Goal: Navigation & Orientation: Find specific page/section

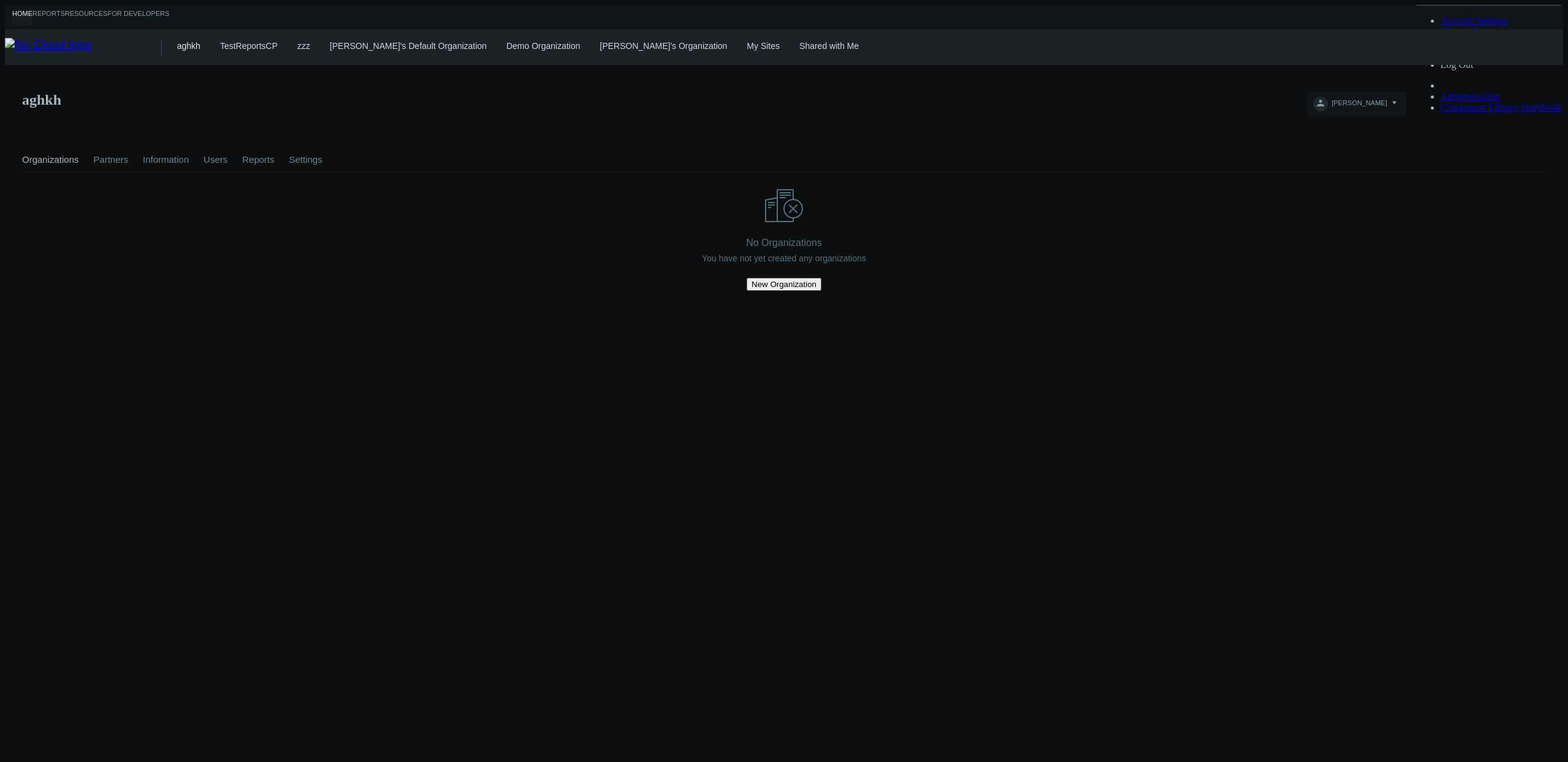
click at [746, 41] on link "My Sites" at bounding box center [762, 45] width 33 height 9
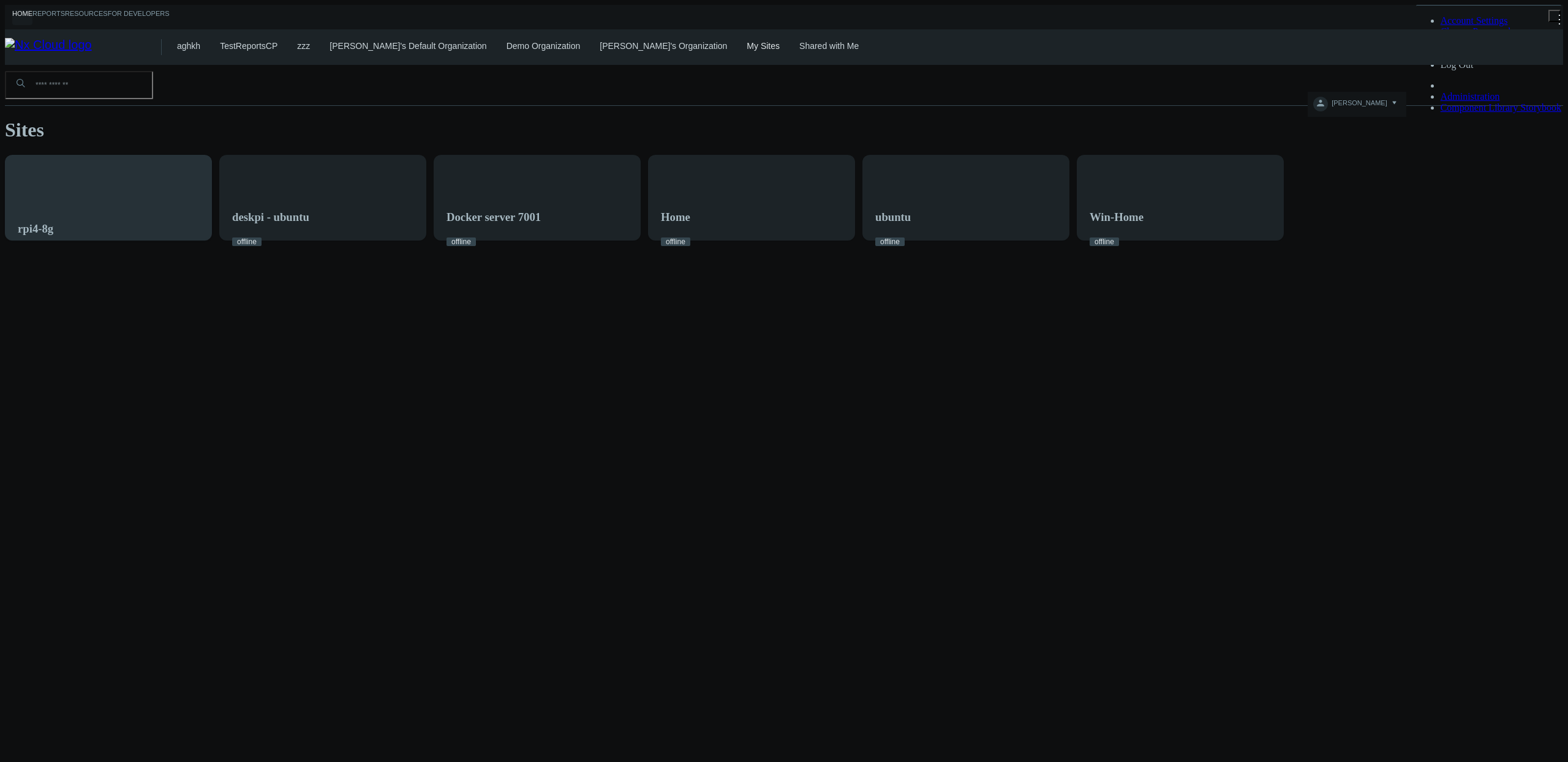
click at [211, 160] on div "rpi4-8g" at bounding box center [108, 205] width 206 height 99
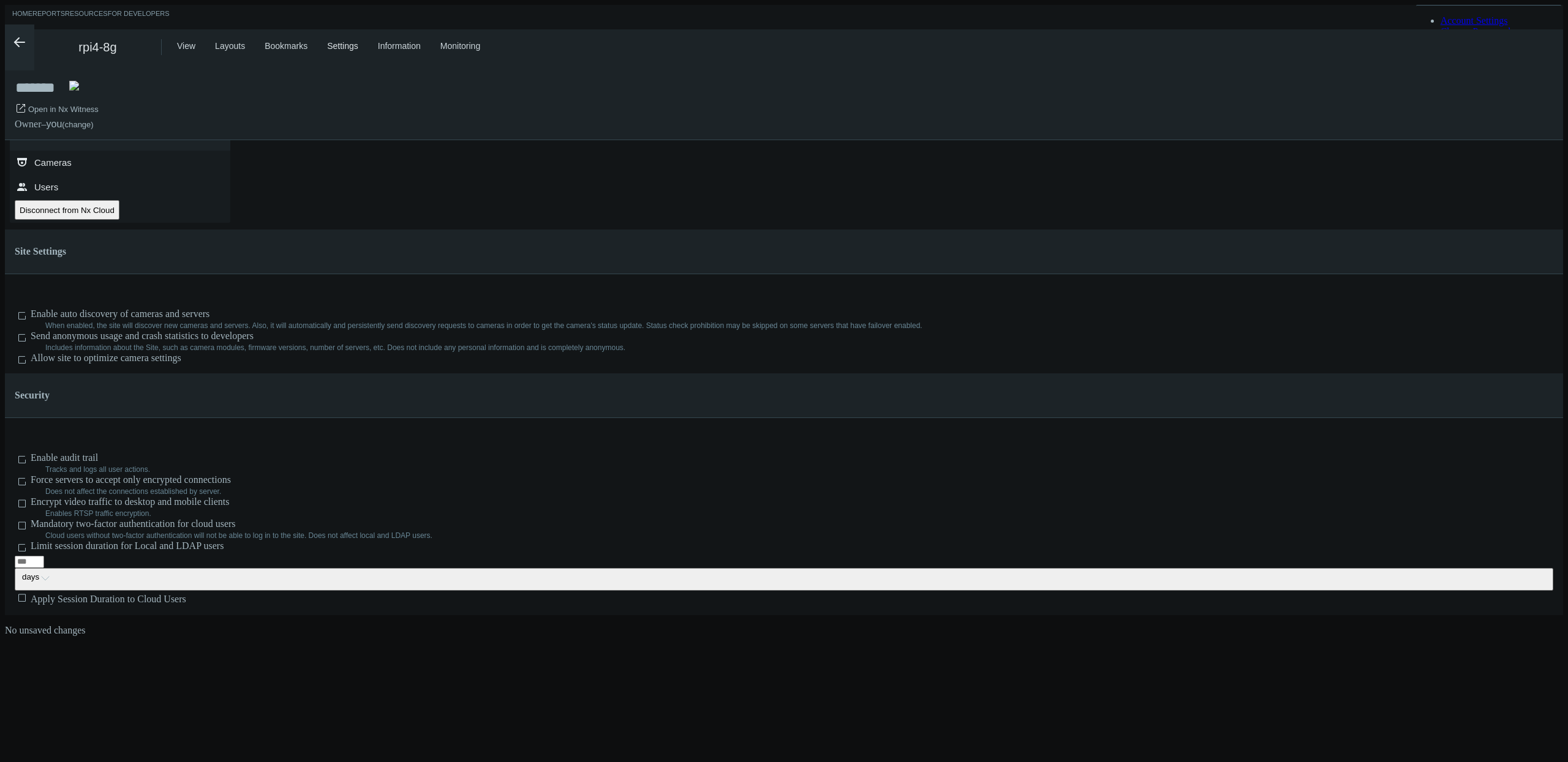
click at [190, 50] on div "View Layouts Bookmarks Settings Information Monitoring" at bounding box center [870, 47] width 1386 height 36
click at [186, 41] on link "View" at bounding box center [186, 45] width 18 height 9
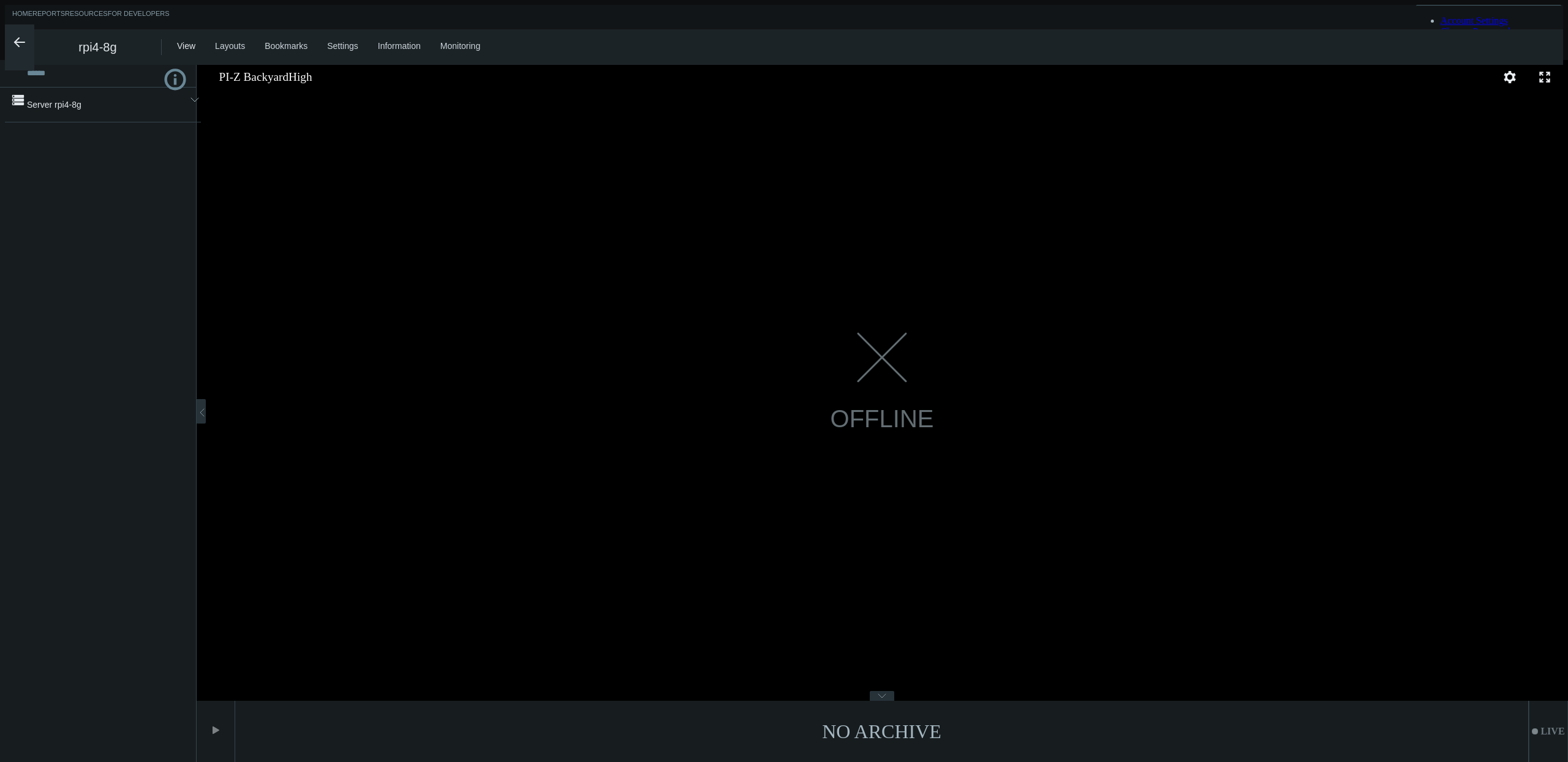
click at [109, 121] on div ".st0{fill-rule:evenodd;clip-rule:evenodd;fill:#2B383F;} Server rpi4-8g arrow_ex…" at bounding box center [103, 105] width 196 height 35
click at [113, 107] on span "Server rpi4-8g" at bounding box center [103, 105] width 152 height 25
click at [97, 134] on nx-search-highlight "PI-Z Backyard" at bounding box center [86, 134] width 55 height 9
click at [178, 75] on circle at bounding box center [175, 79] width 19 height 19
click at [32, 9] on link "Home" at bounding box center [22, 17] width 20 height 15
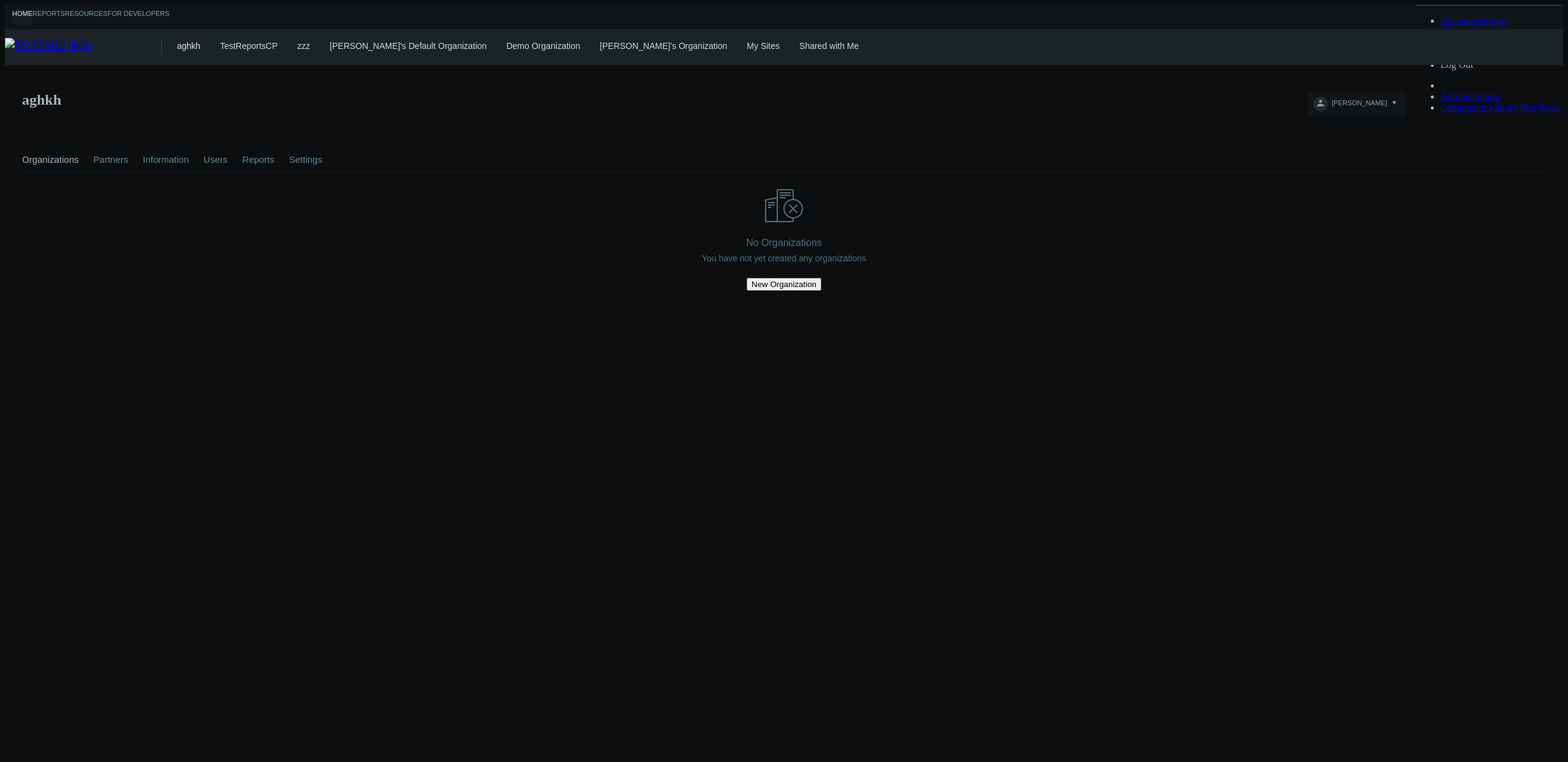
click at [799, 41] on link "Shared with Me" at bounding box center [828, 45] width 59 height 9
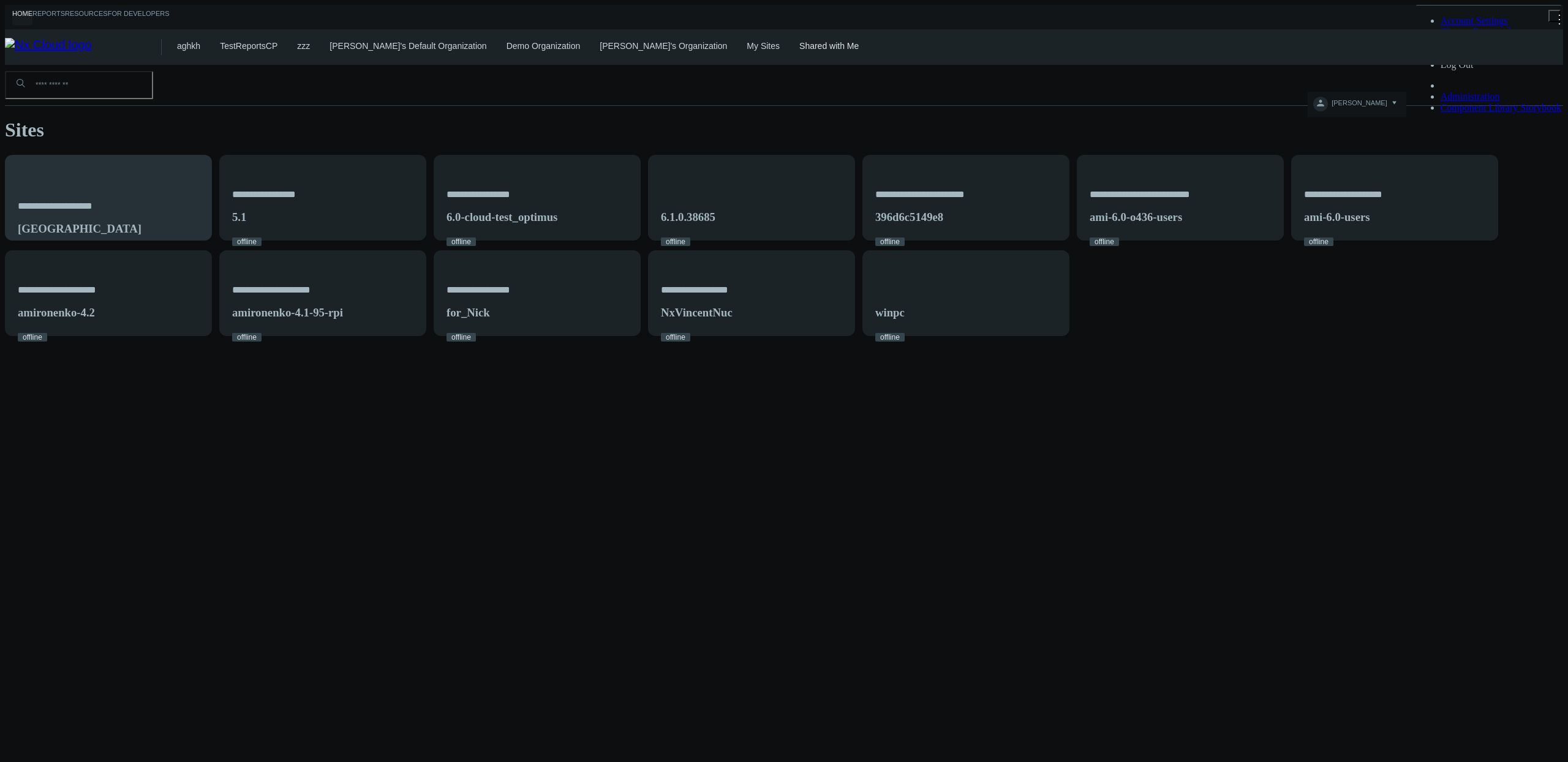
click at [211, 161] on div "**********" at bounding box center [108, 205] width 206 height 99
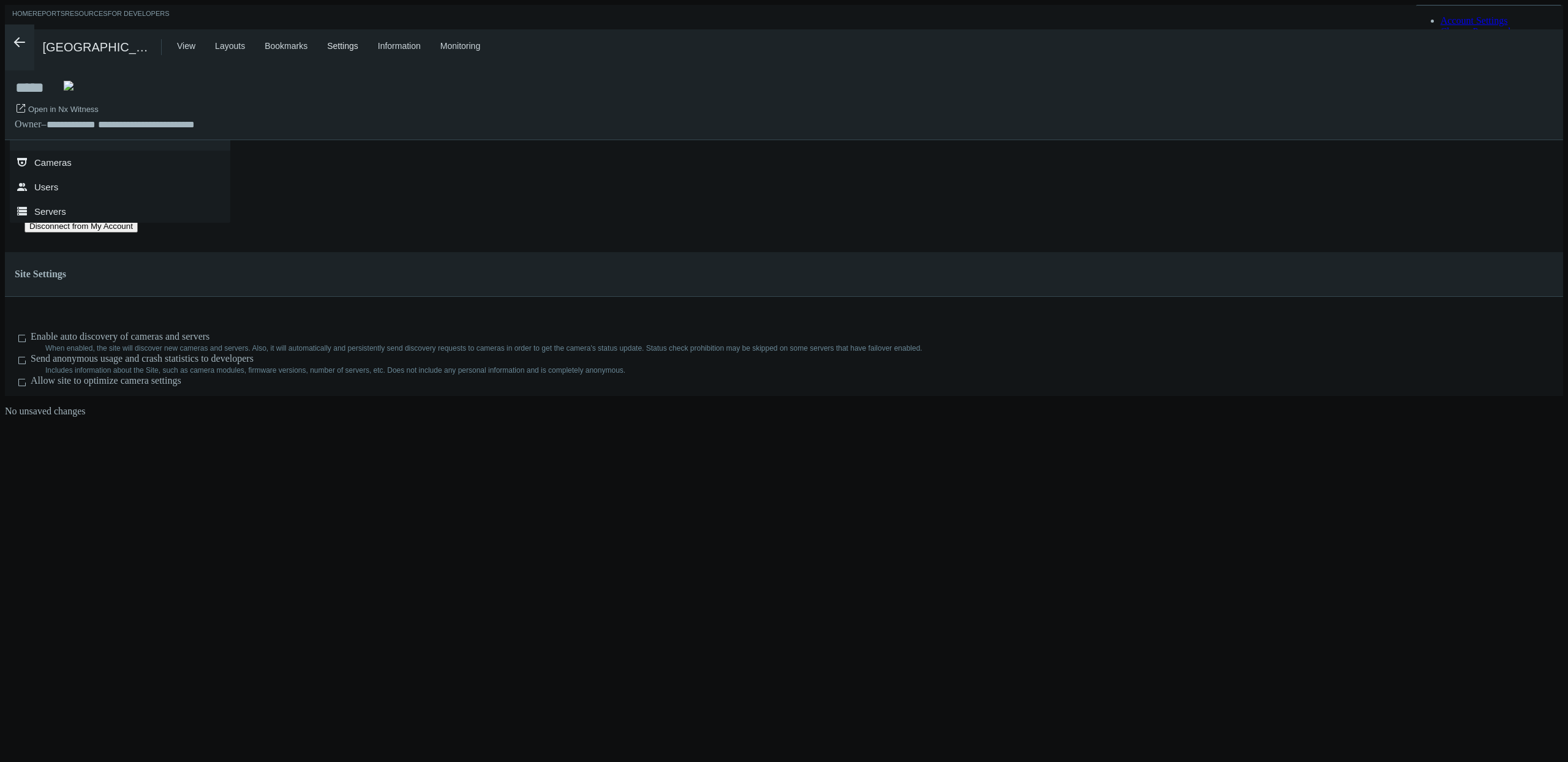
click at [177, 41] on link "View" at bounding box center [186, 45] width 18 height 9
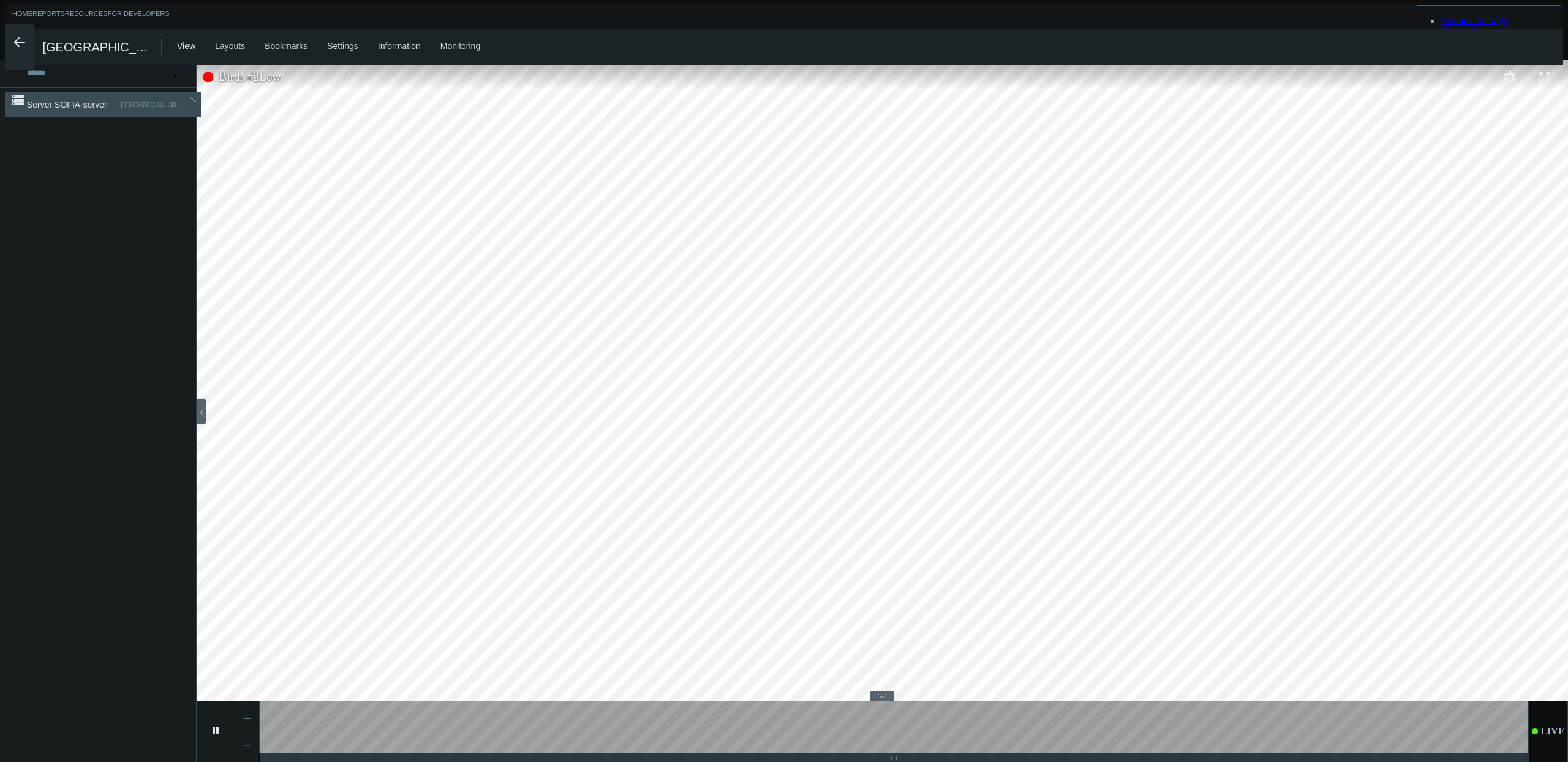
click at [189, 106] on icon "arrow_expand" at bounding box center [194, 99] width 12 height 12
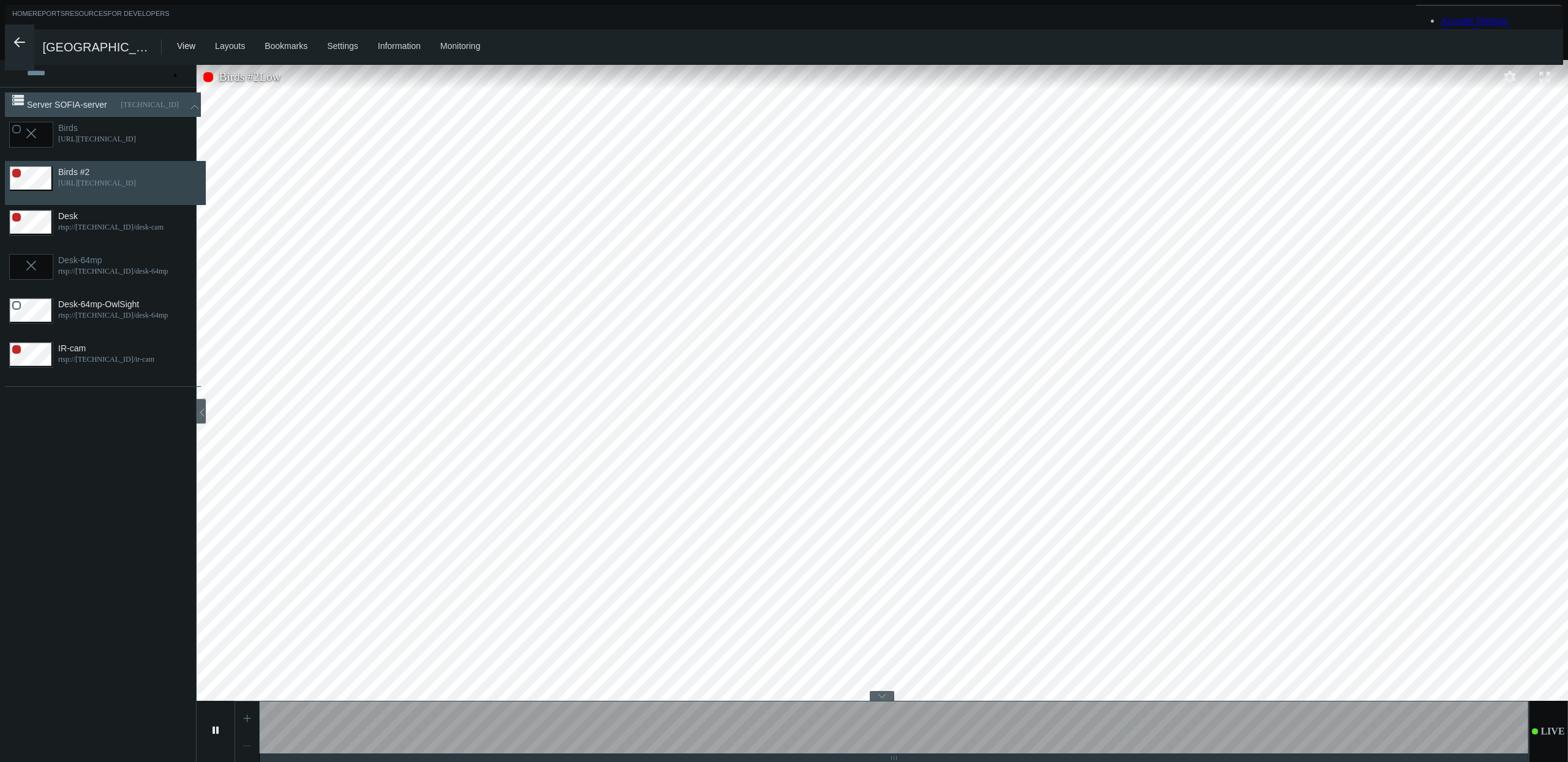
click at [189, 106] on icon "arrow_expand" at bounding box center [194, 107] width 12 height 12
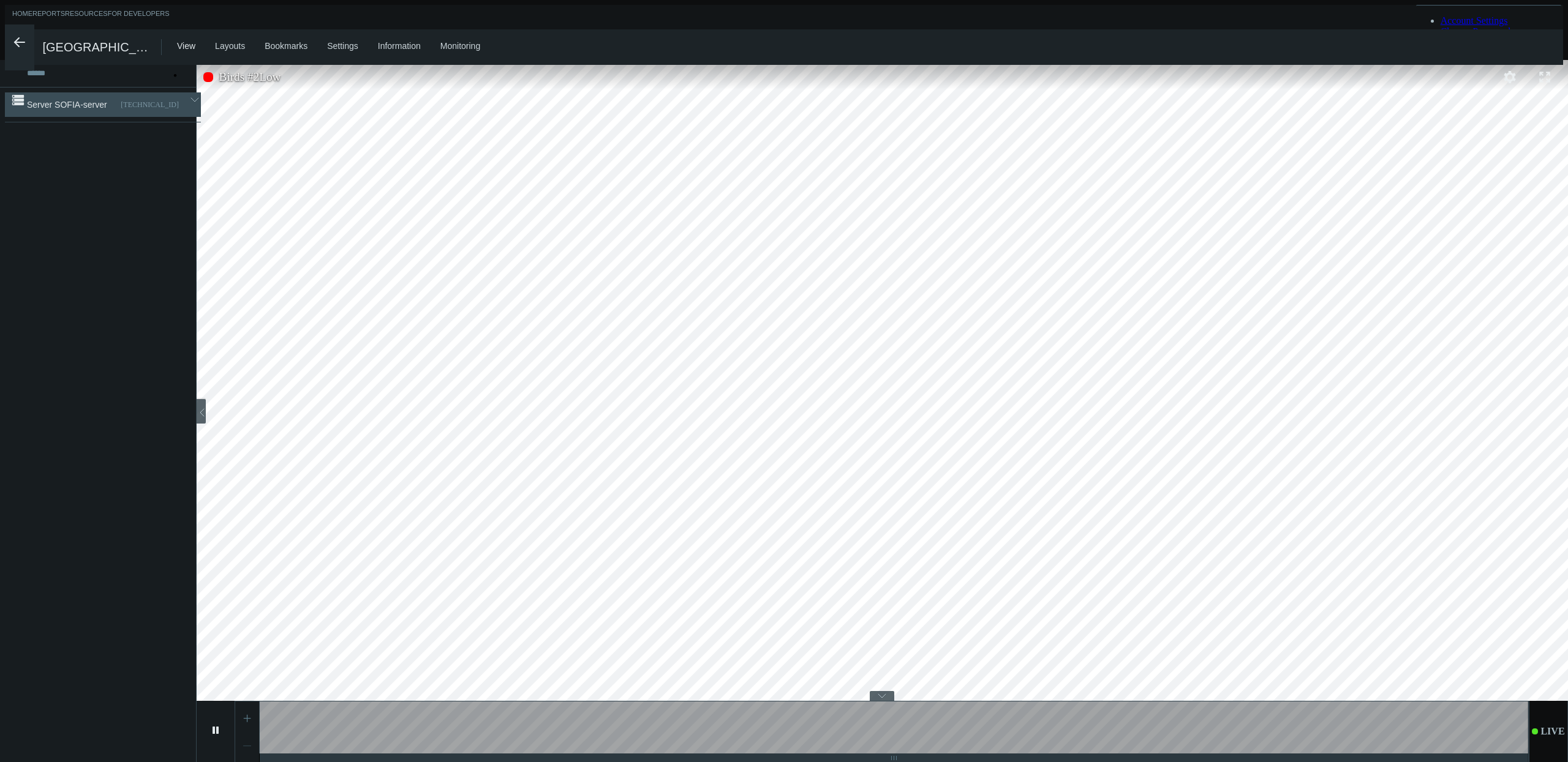
click at [189, 106] on icon "arrow_expand" at bounding box center [194, 99] width 12 height 12
